Goal: Information Seeking & Learning: Learn about a topic

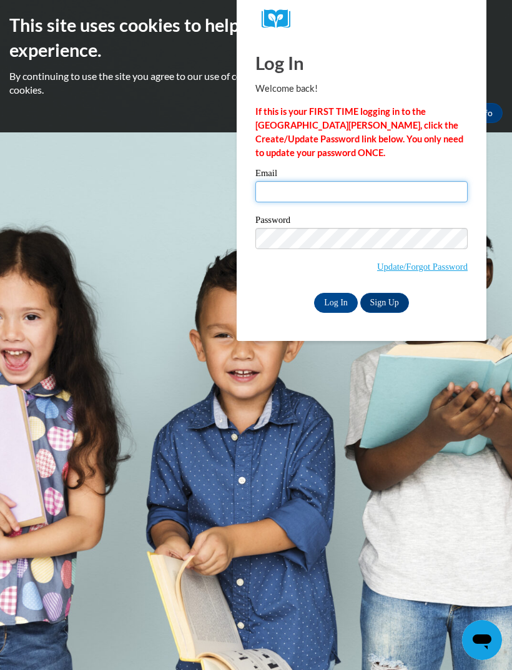
type input "chappellemitchell@yahoo.com"
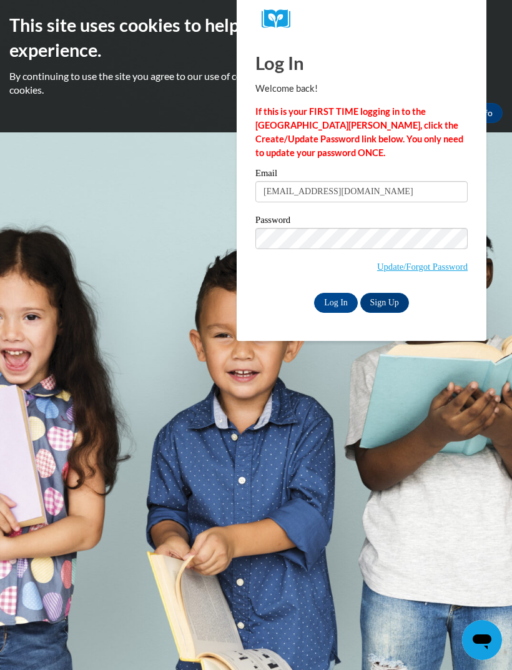
click at [336, 302] on input "Log In" at bounding box center [336, 303] width 44 height 20
click at [342, 304] on input "Log In" at bounding box center [336, 303] width 44 height 20
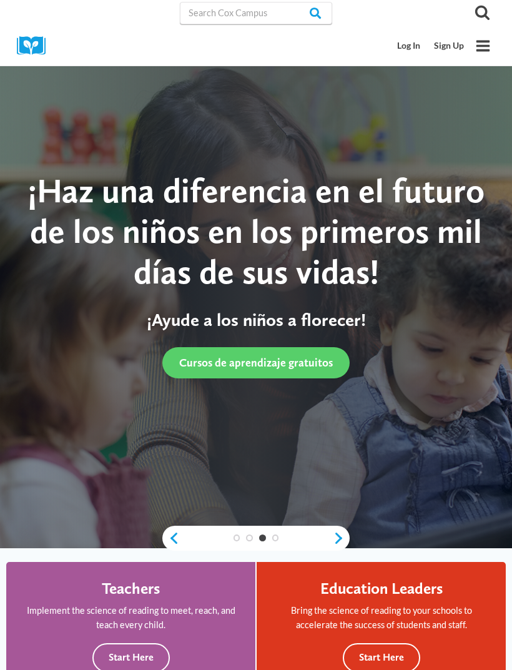
click at [420, 52] on link "Log In" at bounding box center [409, 45] width 37 height 23
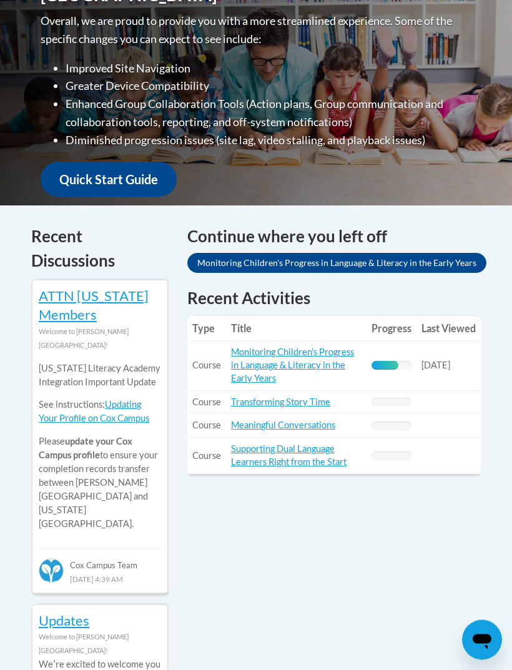
scroll to position [402, 0]
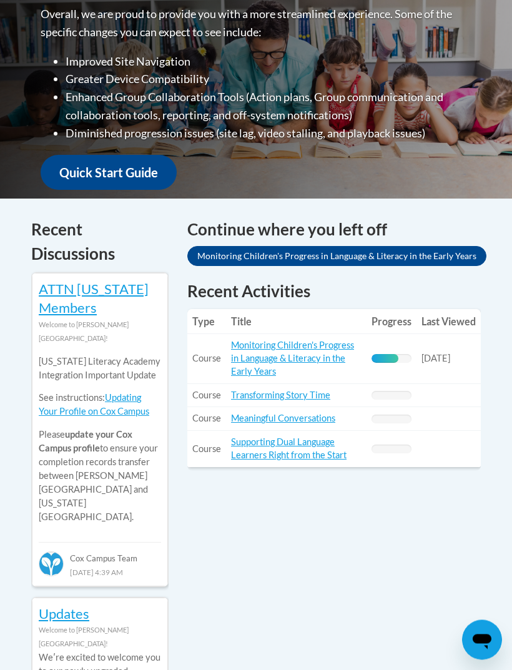
click at [317, 349] on link "Monitoring Children's Progress in Language & Literacy in the Early Years" at bounding box center [292, 358] width 123 height 37
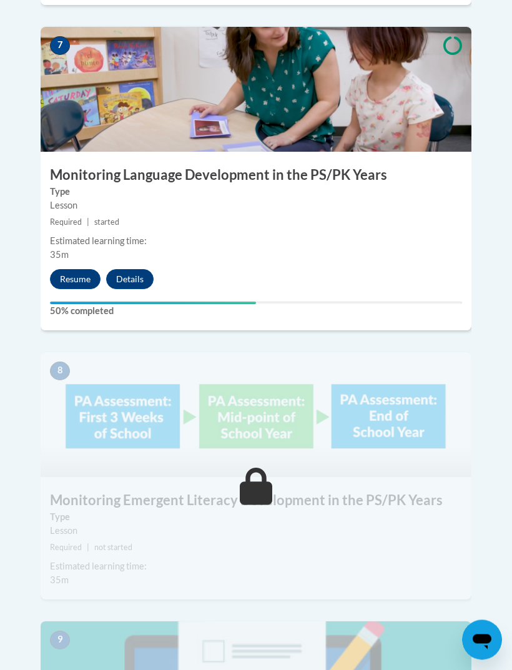
scroll to position [2540, 0]
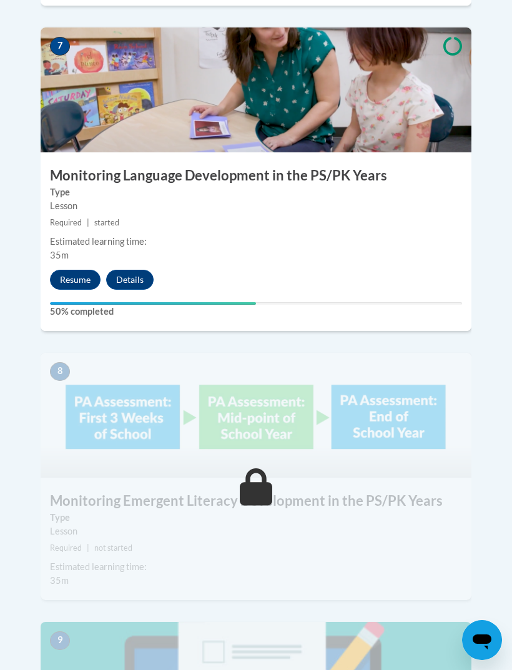
click at [81, 270] on button "Resume" at bounding box center [75, 280] width 51 height 20
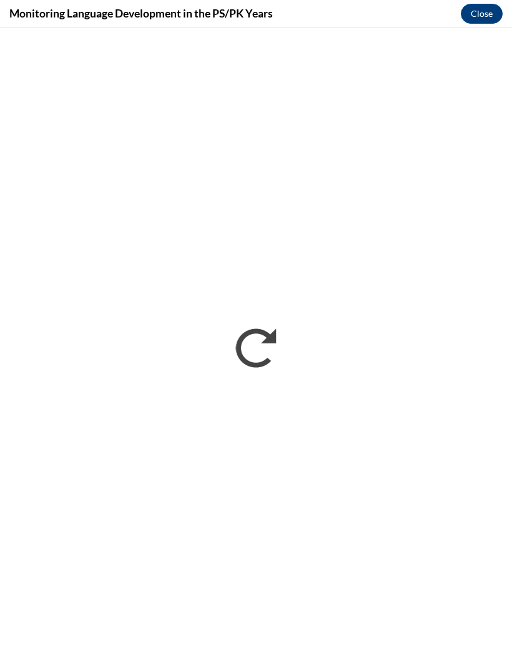
scroll to position [0, 0]
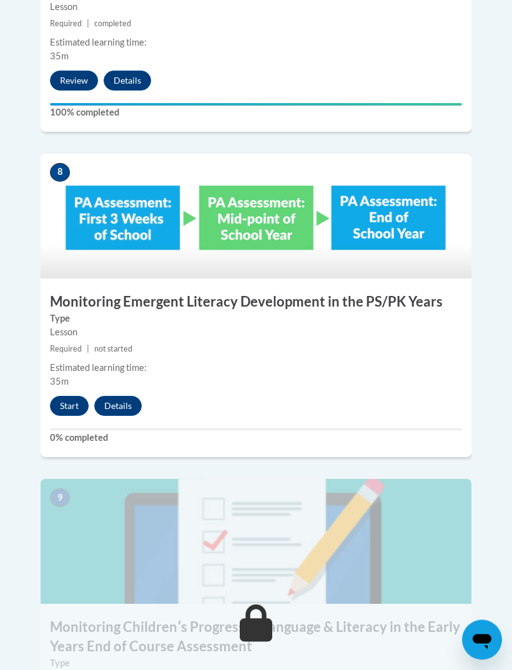
scroll to position [2739, 0]
click at [69, 396] on button "Start" at bounding box center [69, 406] width 39 height 20
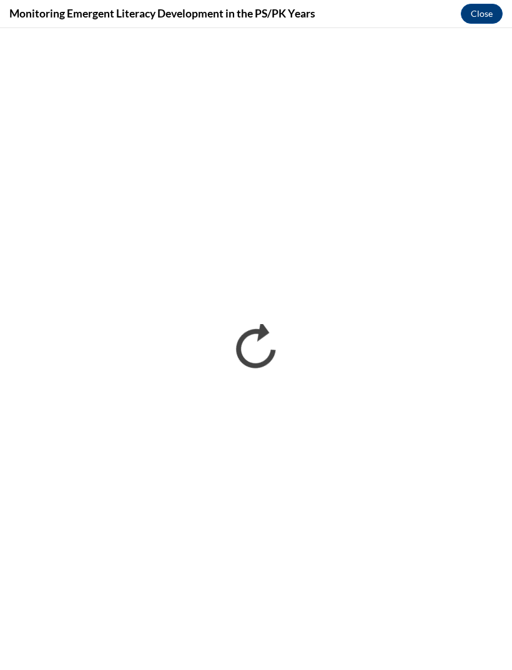
scroll to position [0, 0]
